Goal: Task Accomplishment & Management: Complete application form

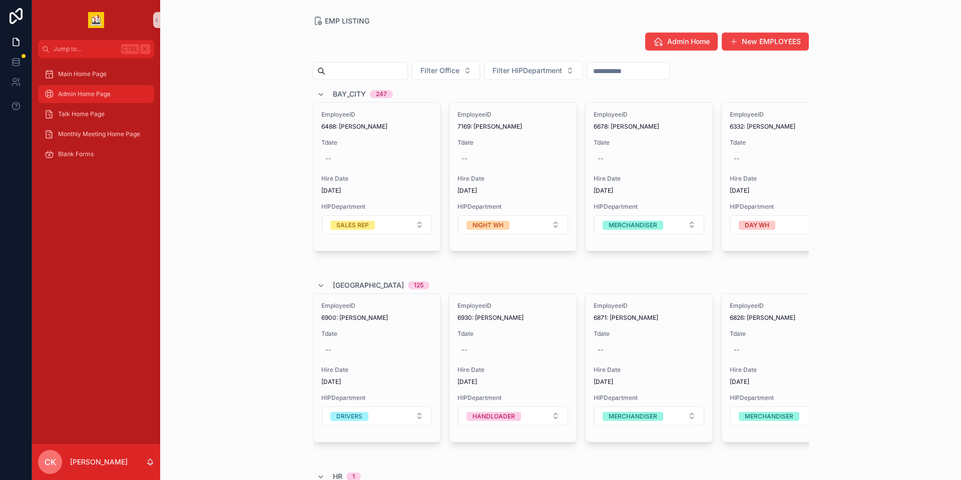
click at [87, 88] on div "Admin Home Page" at bounding box center [96, 94] width 104 height 16
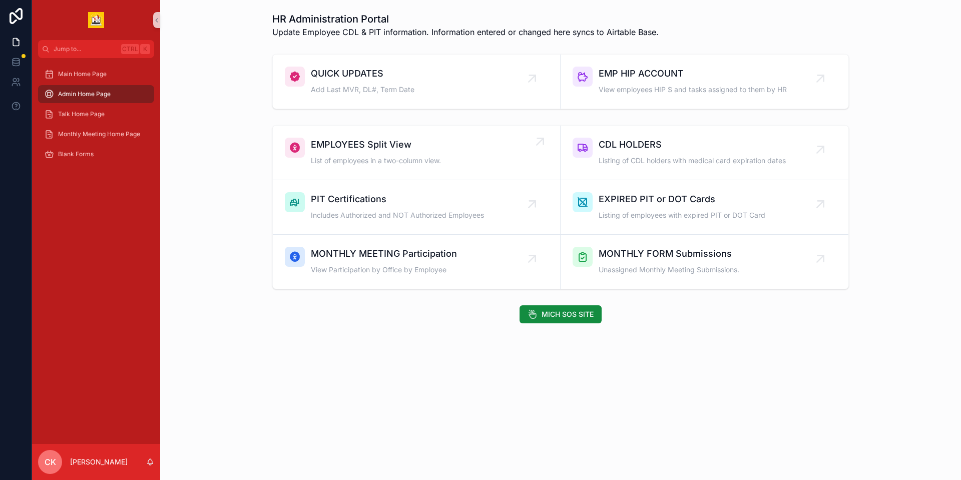
click at [370, 153] on div "EMPLOYEES Split View List of employees in a two-column view." at bounding box center [376, 153] width 130 height 30
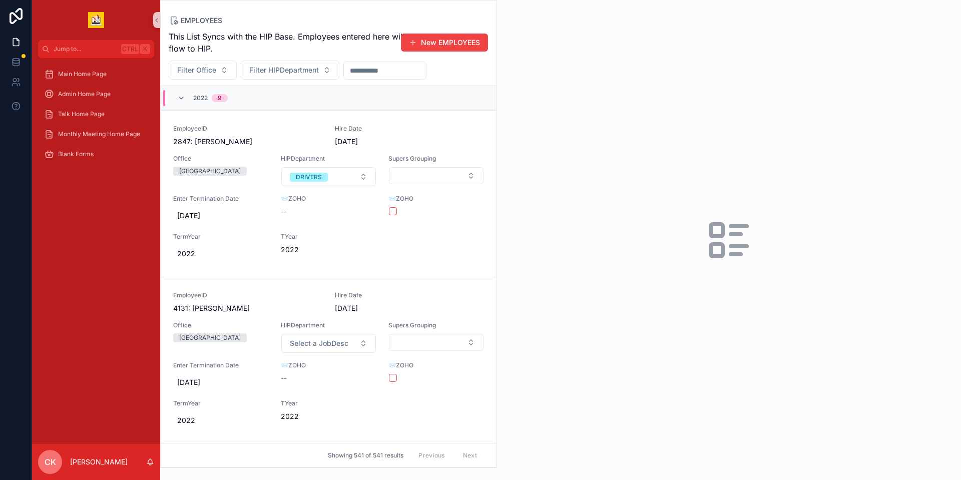
click at [389, 71] on input "text" at bounding box center [385, 71] width 82 height 14
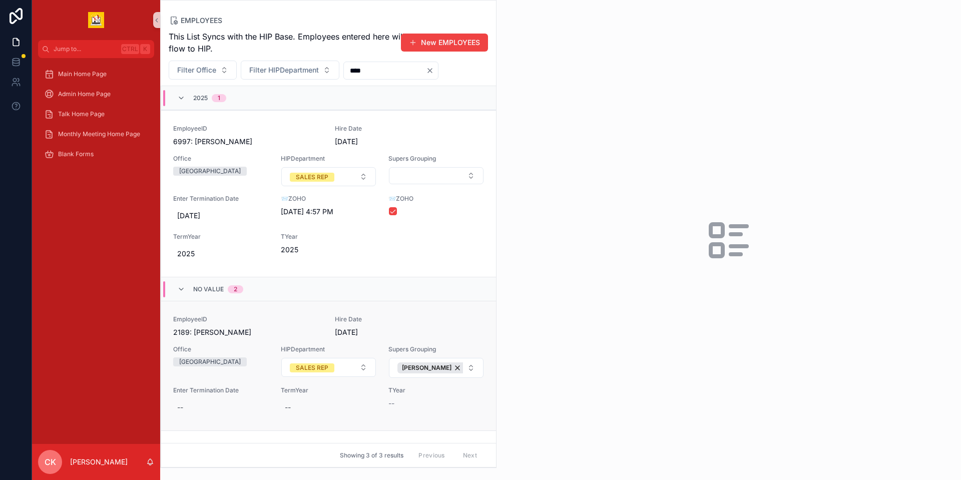
click at [437, 323] on div "EmployeeID 2189: [PERSON_NAME] Hire Date [DATE] Office Bay City HIPDepartment S…" at bounding box center [328, 365] width 311 height 101
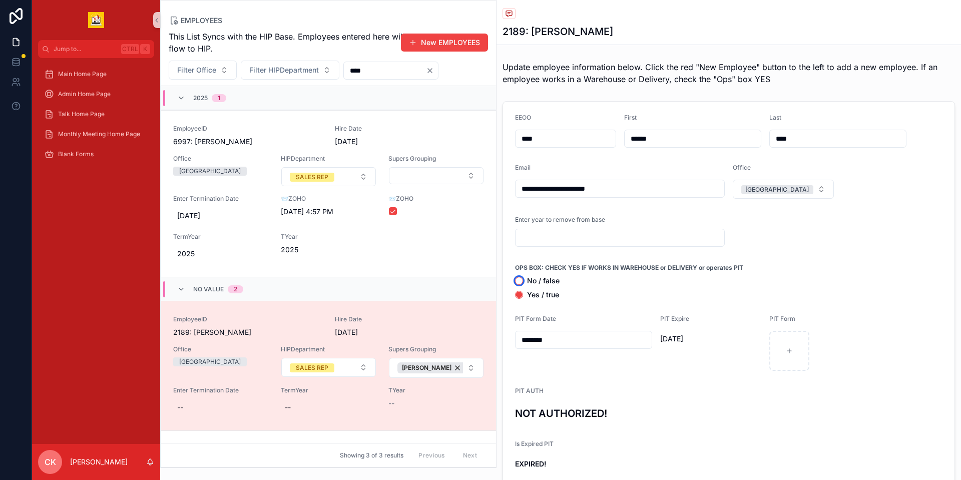
click at [517, 279] on button "No / false" at bounding box center [519, 281] width 8 height 8
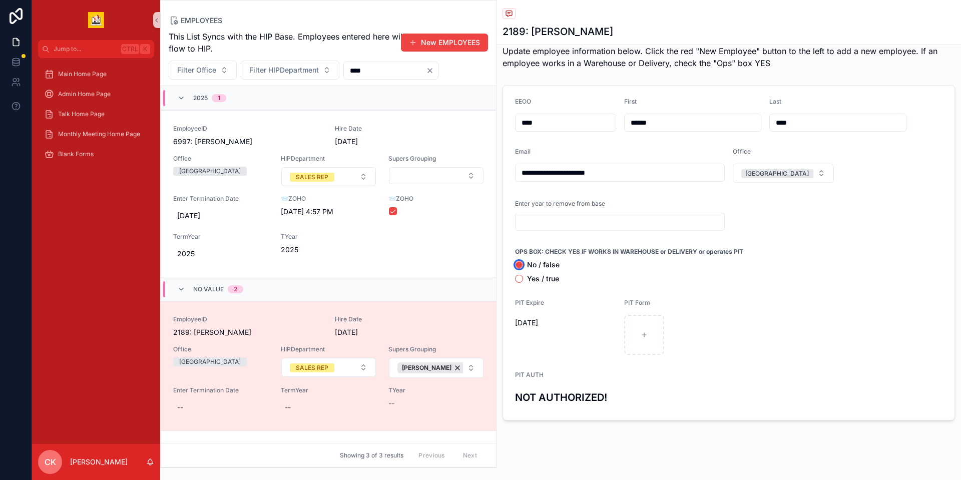
scroll to position [25, 0]
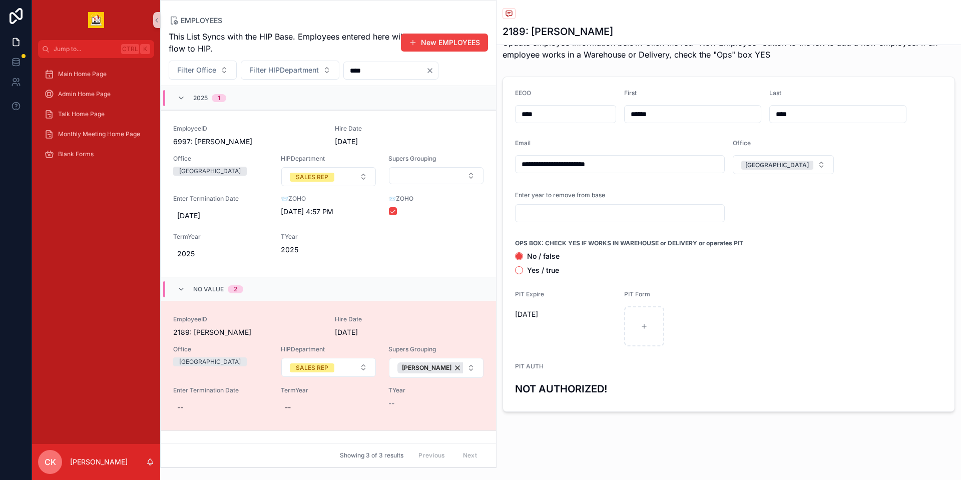
click at [381, 73] on input "****" at bounding box center [385, 71] width 82 height 14
type input "*"
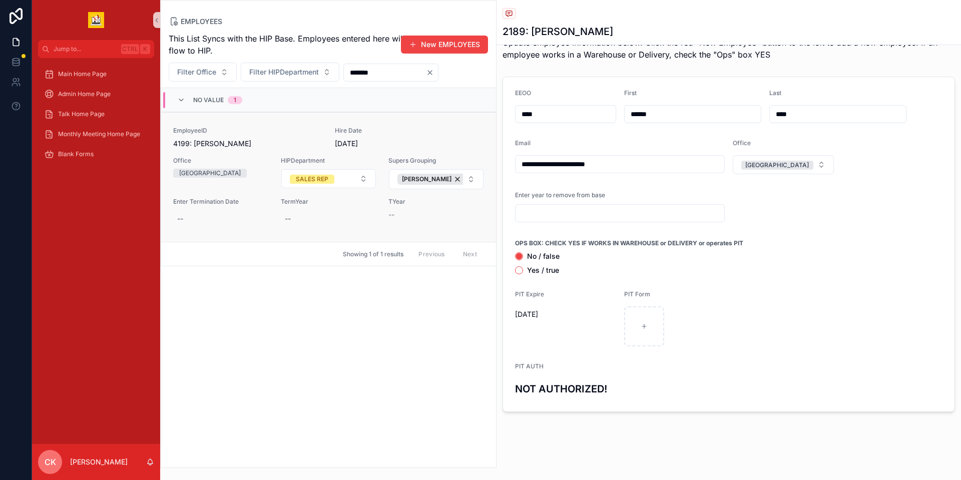
click at [444, 210] on div "--" at bounding box center [436, 215] width 96 height 10
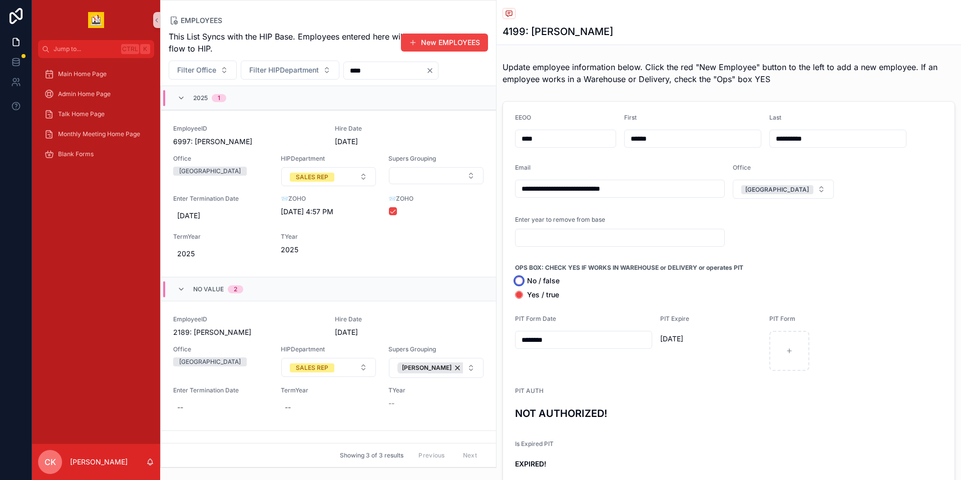
drag, startPoint x: 520, startPoint y: 279, endPoint x: 582, endPoint y: 272, distance: 63.0
click at [520, 279] on button "No / false" at bounding box center [519, 281] width 8 height 8
click at [841, 272] on div "OPS BOX: CHECK YES IF WORKS IN WAREHOUSE or DELIVERY or operates PIT" at bounding box center [728, 268] width 427 height 10
click at [389, 76] on input "****" at bounding box center [385, 71] width 82 height 14
click at [553, 341] on span "[DATE]" at bounding box center [565, 339] width 101 height 10
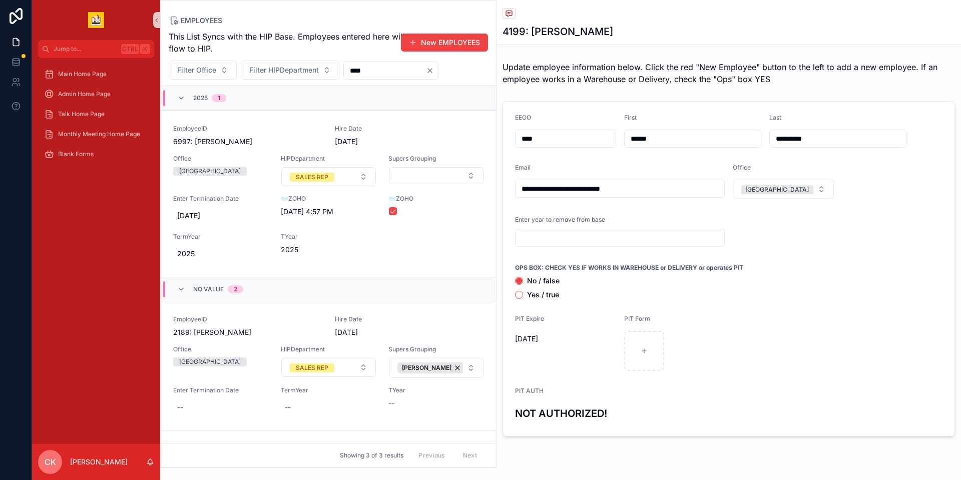
click at [378, 71] on input "****" at bounding box center [385, 71] width 82 height 14
type input "*"
